Goal: Task Accomplishment & Management: Manage account settings

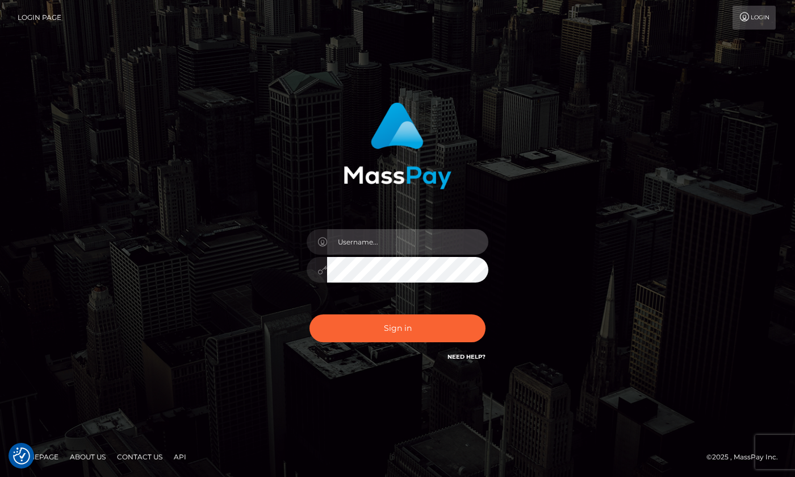
type input "hello.feetfinder"
click at [412, 248] on input "hello.feetfinder" at bounding box center [407, 242] width 161 height 26
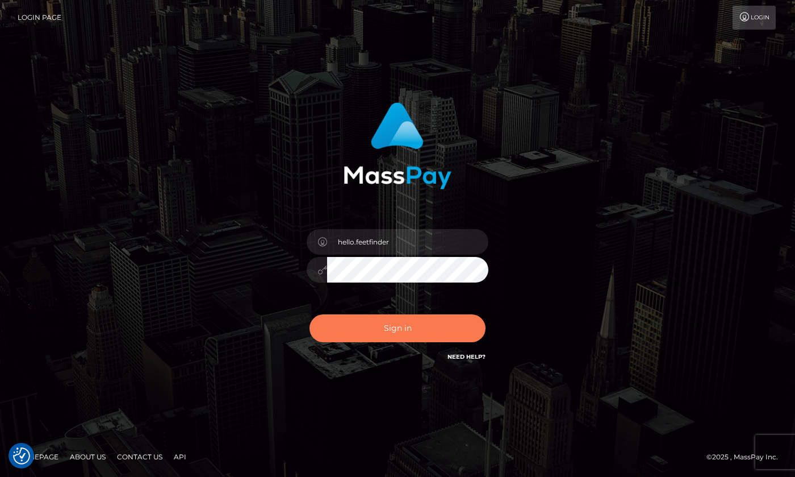
drag, startPoint x: 413, startPoint y: 333, endPoint x: 420, endPoint y: 314, distance: 20.5
click at [417, 329] on button "Sign in" at bounding box center [398, 328] width 176 height 28
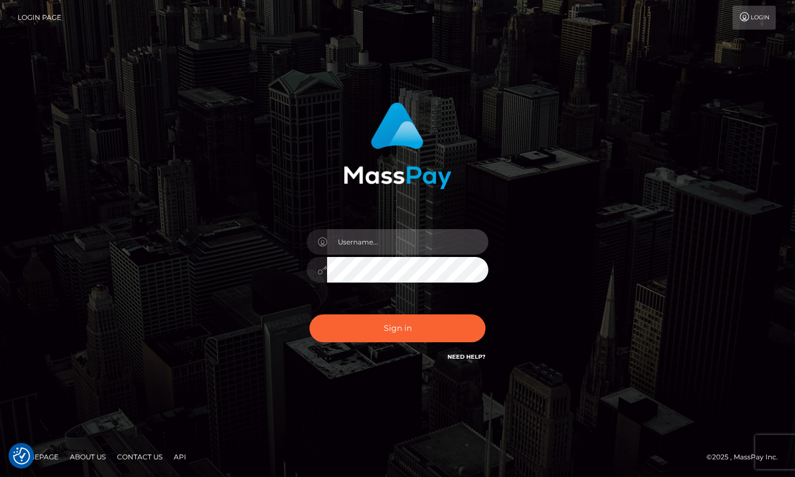
type input "hello.feetfinder"
drag, startPoint x: 415, startPoint y: 235, endPoint x: 431, endPoint y: 244, distance: 18.3
click at [416, 236] on input "hello.feetfinder" at bounding box center [407, 242] width 161 height 26
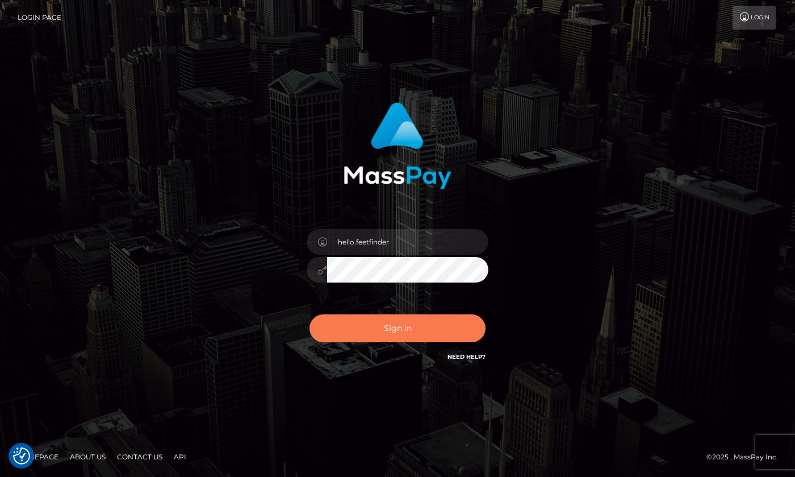
click at [443, 332] on button "Sign in" at bounding box center [398, 328] width 176 height 28
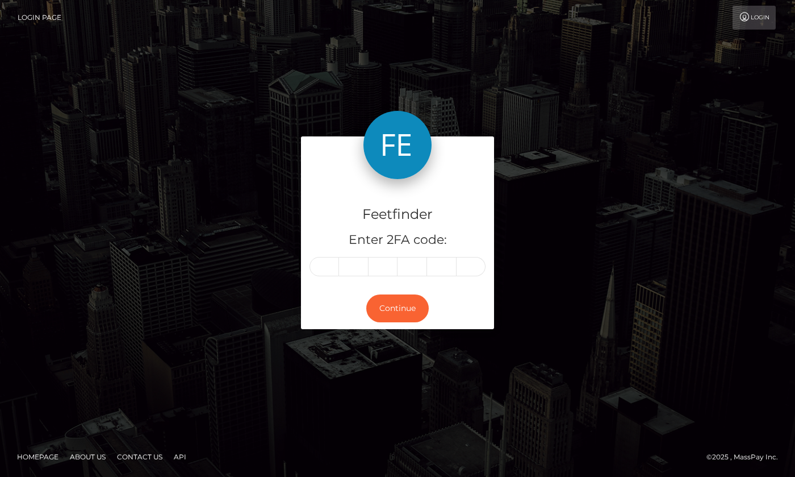
click at [324, 270] on input "text" at bounding box center [325, 266] width 30 height 19
